Goal: Find specific page/section: Find specific page/section

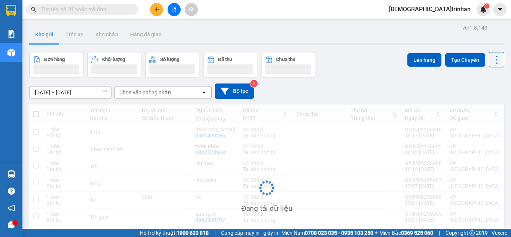
click at [120, 10] on input "text" at bounding box center [85, 9] width 88 height 8
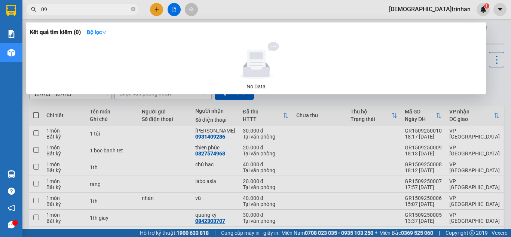
type input "0"
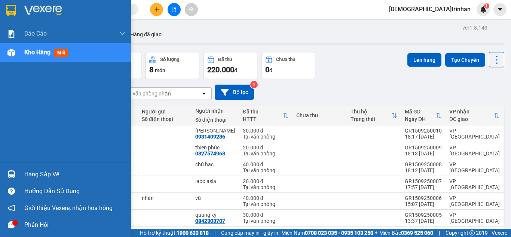
click at [39, 173] on div "Hàng sắp về" at bounding box center [74, 174] width 101 height 11
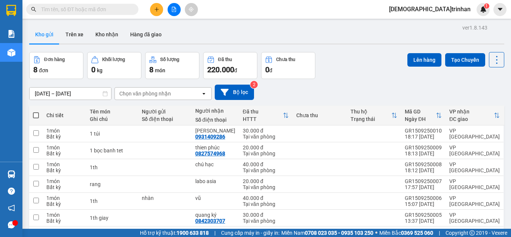
click at [293, 35] on section "Kết quả [PERSON_NAME] ( 0 ) Bộ lọc No Data dieu.trinhan 1 [PERSON_NAME] BC [PER…" at bounding box center [255, 118] width 511 height 237
click at [71, 10] on input "text" at bounding box center [85, 9] width 88 height 8
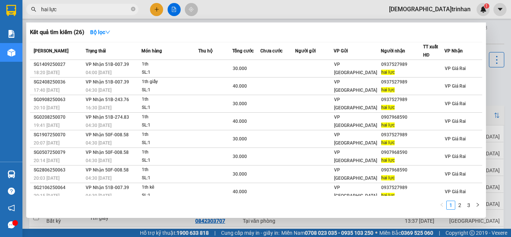
type input "hai lực"
